Goal: Task Accomplishment & Management: Manage account settings

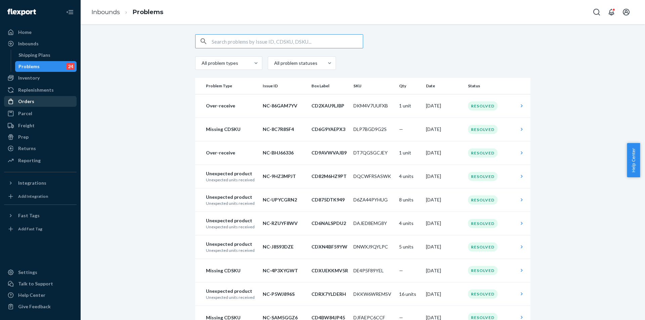
click at [30, 102] on div "Orders" at bounding box center [26, 101] width 16 height 7
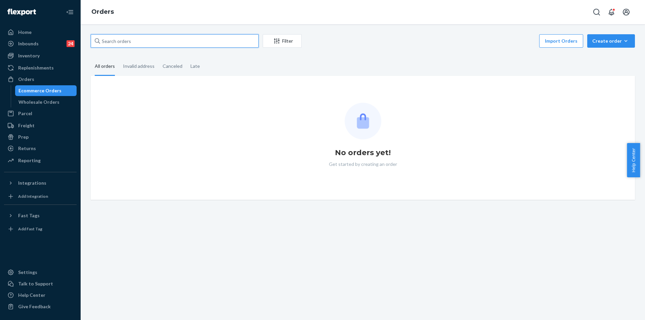
click at [137, 39] on input "text" at bounding box center [175, 40] width 168 height 13
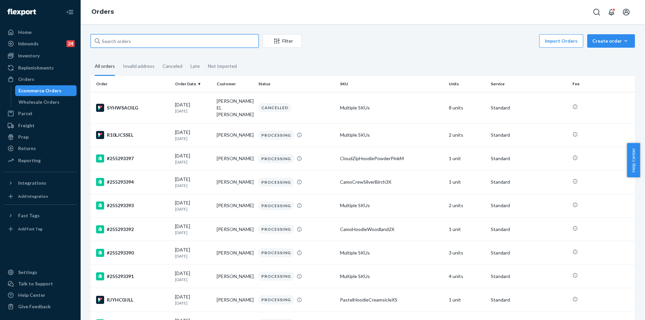
paste input "[PERSON_NAME]"
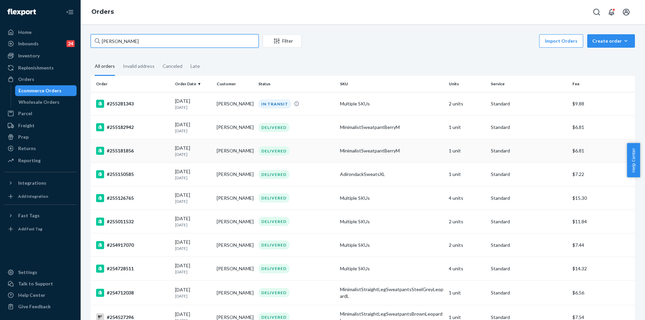
type input "[PERSON_NAME]"
drag, startPoint x: 140, startPoint y: 151, endPoint x: 135, endPoint y: 152, distance: 5.0
click at [135, 152] on div "#255181856" at bounding box center [133, 151] width 74 height 8
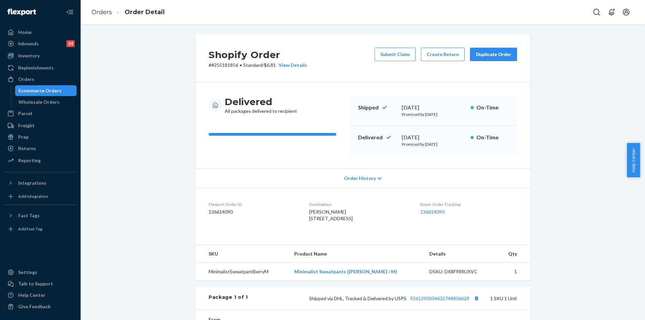
click at [221, 63] on p "# #255181856 • Standard / $6.81 View Details" at bounding box center [258, 65] width 98 height 7
copy p "255181856"
click at [303, 159] on div "Delivered All packages delivered to recipient Shipped September 13, 2025 Promis…" at bounding box center [362, 125] width 335 height 86
click at [439, 53] on button "Create Return" at bounding box center [443, 54] width 44 height 13
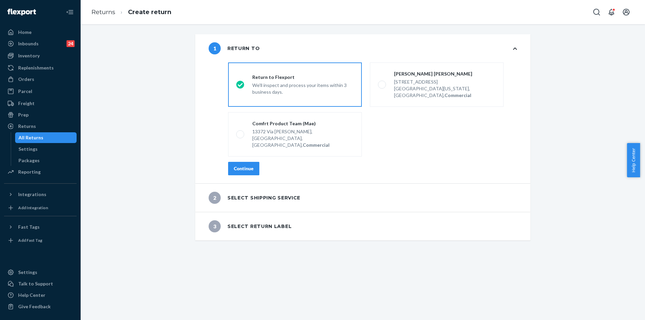
click at [242, 165] on div "Continue" at bounding box center [244, 168] width 20 height 7
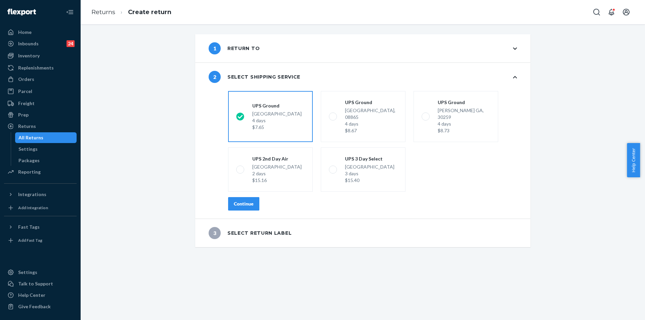
click at [239, 200] on div "Continue" at bounding box center [244, 203] width 20 height 7
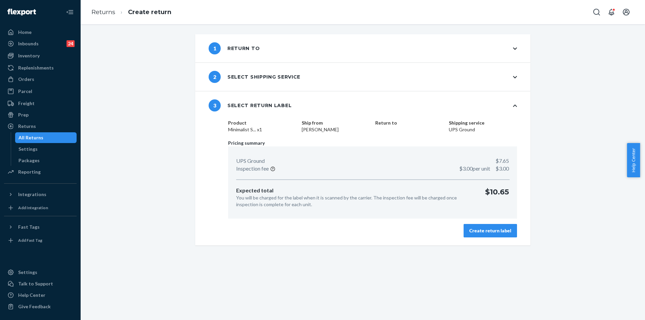
click at [492, 233] on div "Create return label" at bounding box center [490, 230] width 42 height 7
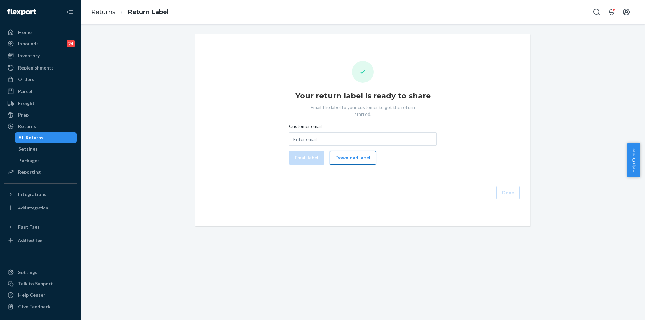
click at [350, 151] on button "Download label" at bounding box center [352, 157] width 46 height 13
click at [385, 132] on input "Customer email" at bounding box center [363, 138] width 148 height 13
paste input "[EMAIL_ADDRESS][DOMAIN_NAME]"
type input "[EMAIL_ADDRESS][DOMAIN_NAME]"
click at [299, 151] on button "Email label" at bounding box center [306, 157] width 35 height 13
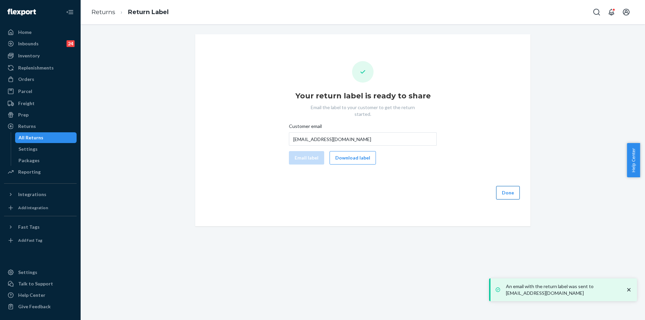
click at [506, 186] on button "Done" at bounding box center [508, 192] width 24 height 13
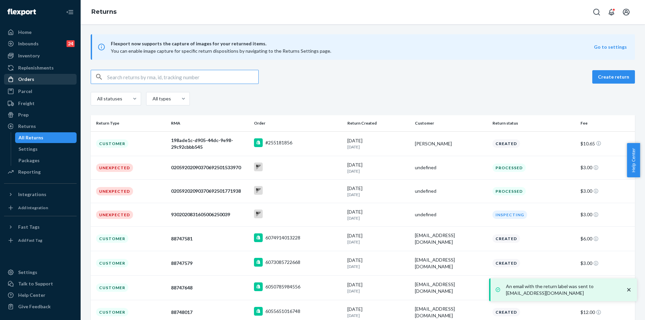
click at [31, 81] on div "Orders" at bounding box center [26, 79] width 16 height 7
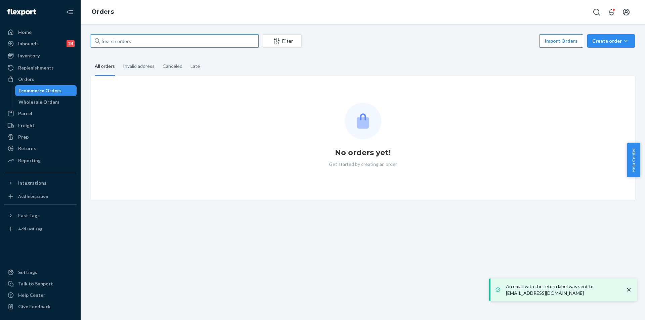
drag, startPoint x: 142, startPoint y: 41, endPoint x: 118, endPoint y: 41, distance: 24.2
click at [118, 41] on input "text" at bounding box center [175, 40] width 168 height 13
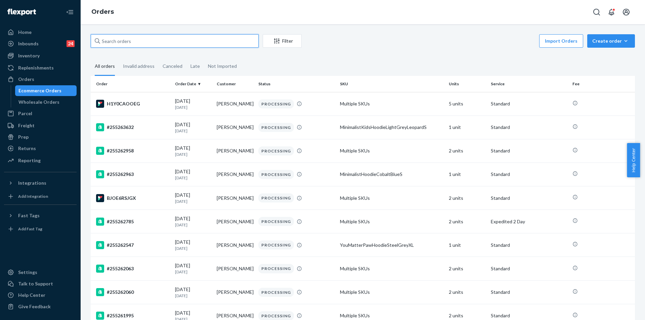
paste input "254743750"
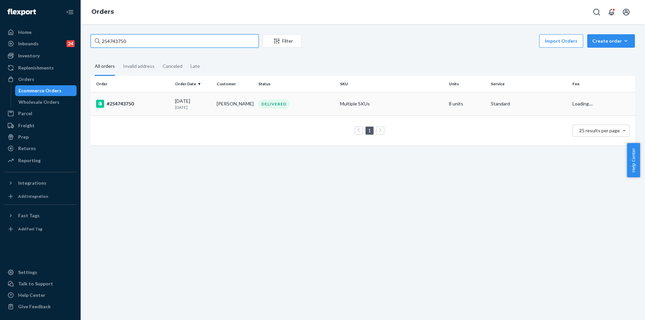
type input "254743750"
click at [251, 103] on td "[PERSON_NAME]" at bounding box center [235, 104] width 42 height 24
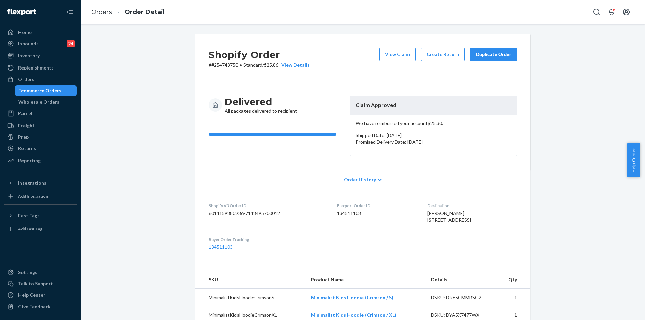
click at [483, 57] on div "Duplicate Order" at bounding box center [494, 54] width 36 height 7
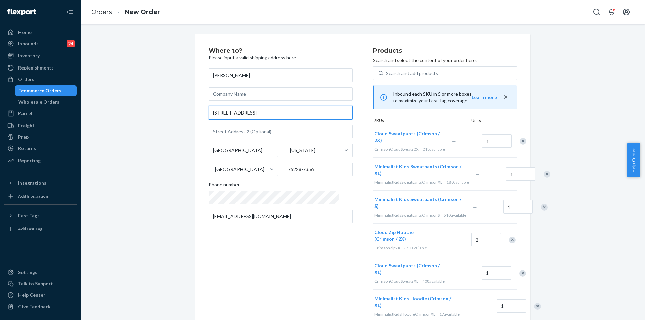
drag, startPoint x: 292, startPoint y: 115, endPoint x: 208, endPoint y: 107, distance: 84.3
click at [209, 107] on input "[STREET_ADDRESS]" at bounding box center [281, 112] width 144 height 13
paste input "[STREET_ADDRESS]"
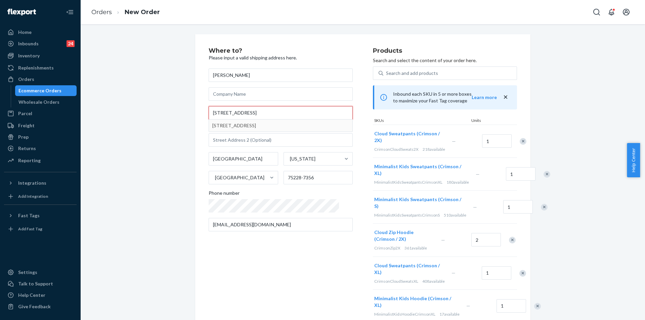
type input "[STREET_ADDRESS]"
type input "703"
type input "75228"
type input "[STREET_ADDRESS]"
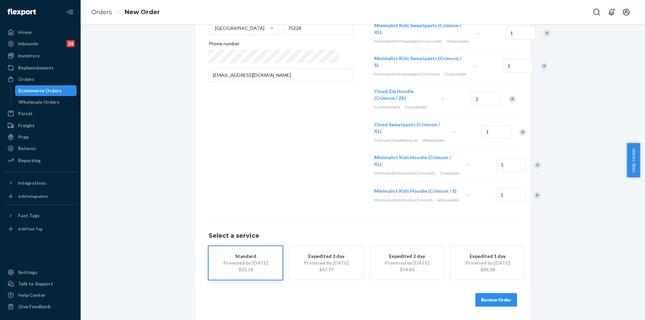
scroll to position [153, 0]
click at [494, 298] on button "Review Order" at bounding box center [496, 299] width 42 height 13
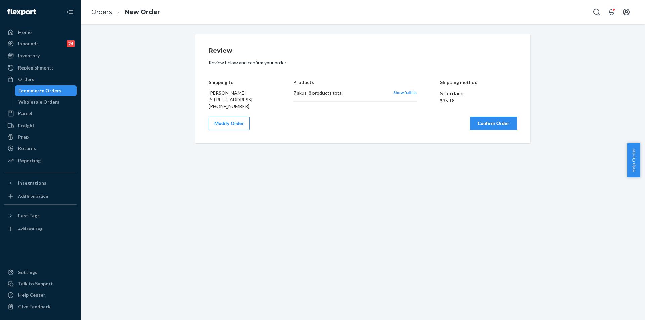
click at [491, 130] on button "Confirm Order" at bounding box center [493, 123] width 47 height 13
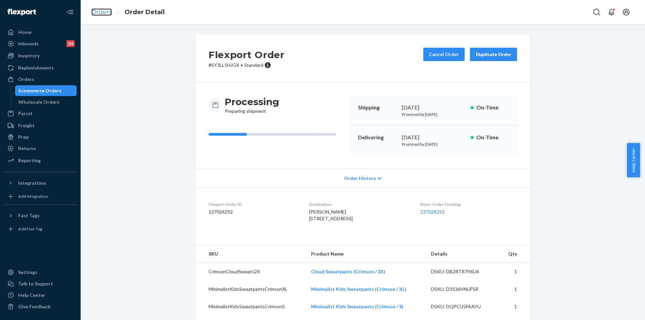
click at [108, 11] on link "Orders" at bounding box center [101, 11] width 20 height 7
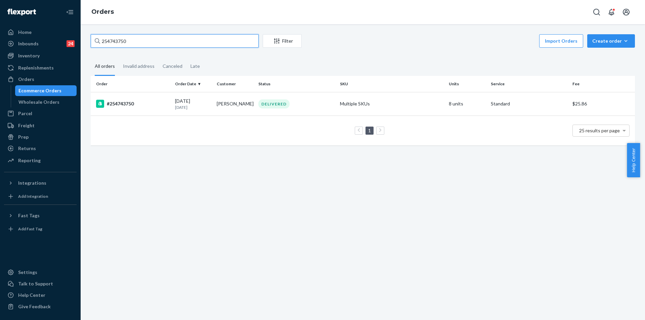
drag, startPoint x: 149, startPoint y: 39, endPoint x: 98, endPoint y: 38, distance: 51.1
click at [98, 38] on div "254743750" at bounding box center [175, 40] width 168 height 13
paste input "5196728"
type input "255196728"
click at [248, 101] on td "[PERSON_NAME]" at bounding box center [235, 104] width 42 height 24
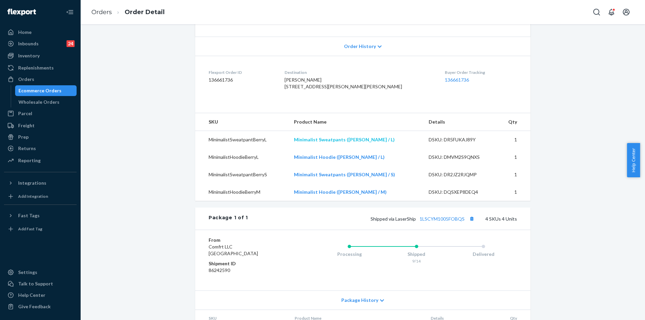
scroll to position [168, 0]
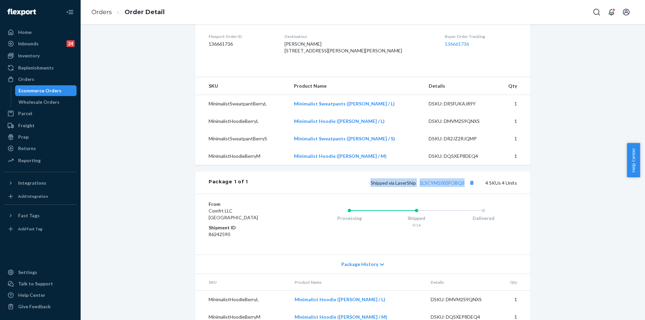
drag, startPoint x: 368, startPoint y: 204, endPoint x: 465, endPoint y: 207, distance: 96.8
click at [465, 187] on div "Shipped via LaserShip 1LSCYM1005FOBQS 4 SKUs 4 Units" at bounding box center [382, 182] width 269 height 9
copy span "Shipped via LaserShip 1LSCYM1005FOBQS"
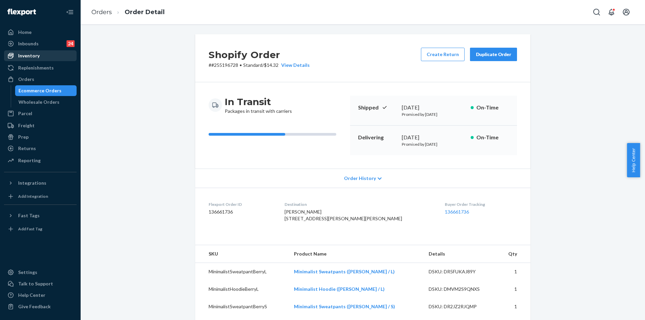
click at [28, 54] on div "Inventory" at bounding box center [28, 55] width 21 height 7
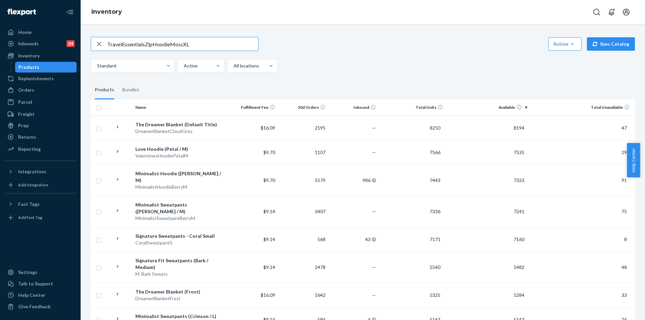
type input "TravelEssentialsZipHoodieMossXL"
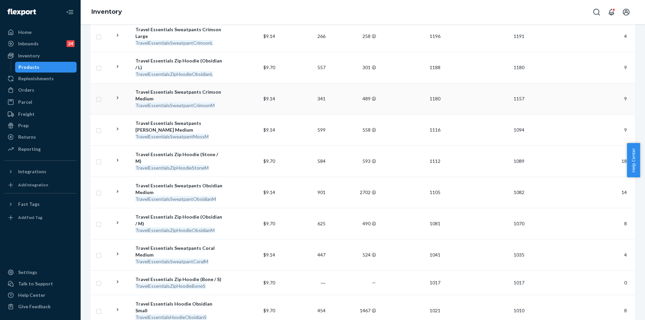
scroll to position [504, 0]
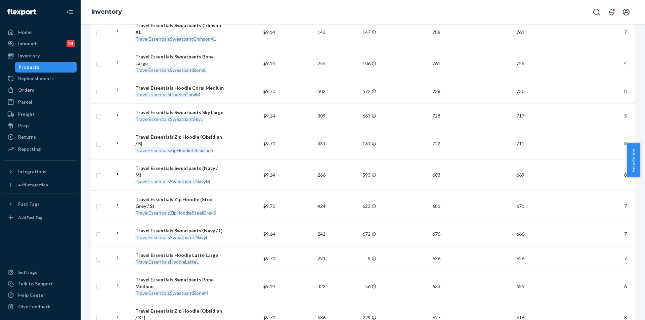
scroll to position [477, 0]
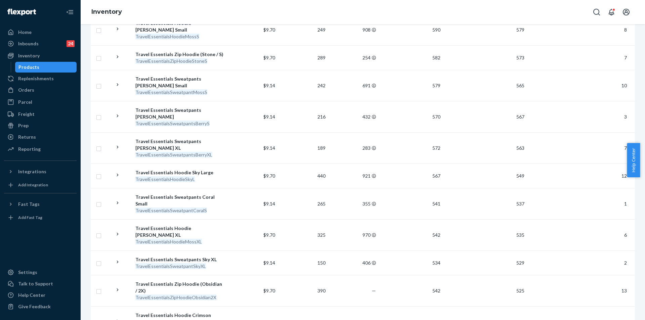
scroll to position [302, 0]
